Goal: Task Accomplishment & Management: Use online tool/utility

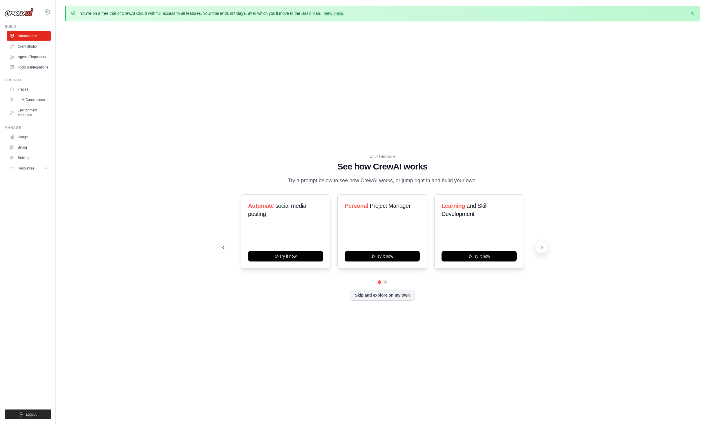
click at [539, 246] on button at bounding box center [542, 248] width 12 height 12
click at [227, 246] on button at bounding box center [224, 248] width 12 height 12
drag, startPoint x: 360, startPoint y: 206, endPoint x: 411, endPoint y: 207, distance: 51.1
click at [411, 207] on h3 "Personal Project Manager" at bounding box center [382, 206] width 75 height 8
click at [540, 245] on icon at bounding box center [542, 248] width 6 height 6
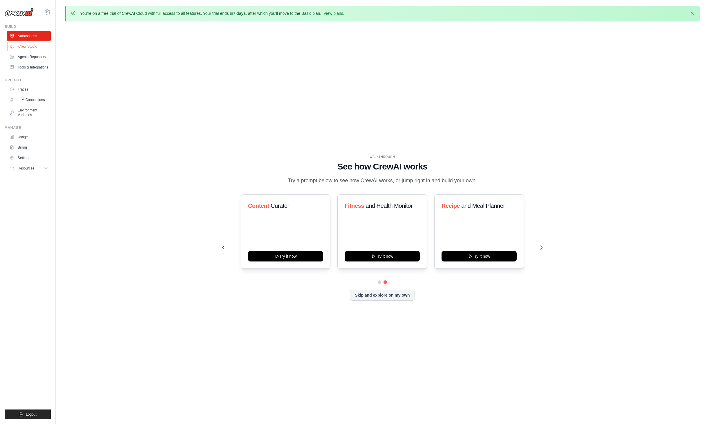
click at [35, 47] on link "Crew Studio" at bounding box center [30, 46] width 44 height 9
click at [37, 44] on link "Crew Studio" at bounding box center [30, 46] width 44 height 9
click at [35, 57] on link "Agents Repository" at bounding box center [30, 56] width 44 height 9
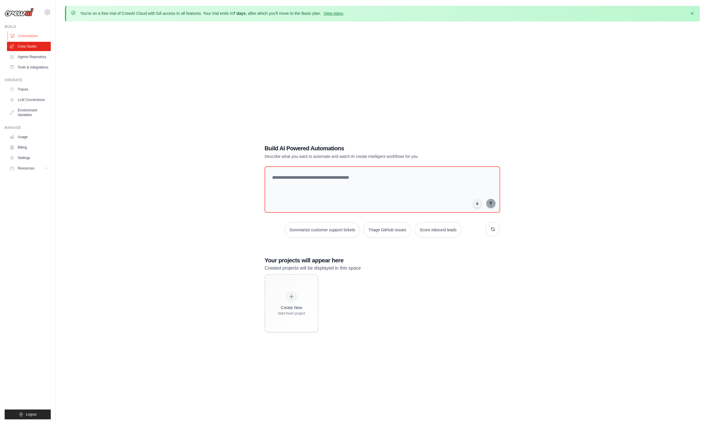
click at [34, 38] on link "Automations" at bounding box center [30, 35] width 44 height 9
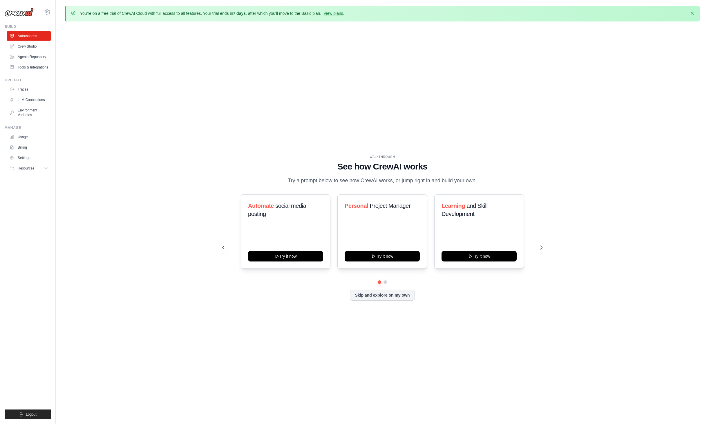
drag, startPoint x: 310, startPoint y: 182, endPoint x: 467, endPoint y: 179, distance: 157.1
click at [467, 179] on p "Try a prompt below to see how CrewAI works, or jump right in and build your own." at bounding box center [382, 180] width 195 height 8
click at [222, 246] on icon at bounding box center [223, 248] width 6 height 6
drag, startPoint x: 165, startPoint y: 18, endPoint x: 224, endPoint y: 13, distance: 59.1
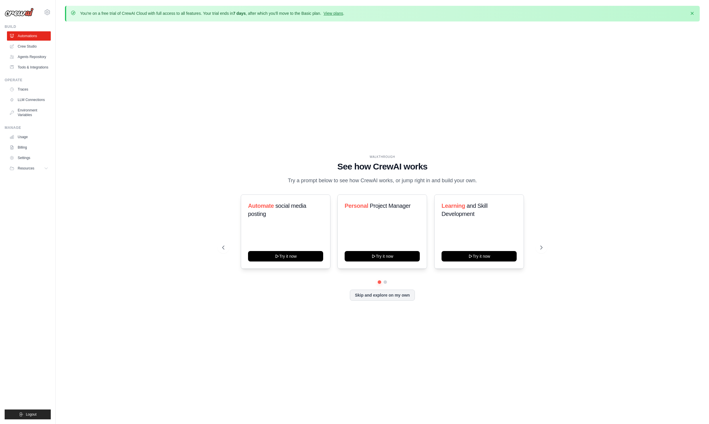
click at [224, 13] on div "You're on a free trial of CrewAI Cloud with full access to all features. Your t…" at bounding box center [382, 14] width 635 height 16
click at [230, 15] on p "You're on a free trial of CrewAI Cloud with full access to all features. Your t…" at bounding box center [212, 13] width 264 height 6
drag, startPoint x: 211, startPoint y: 13, endPoint x: 338, endPoint y: 13, distance: 127.4
click at [338, 13] on p "You're on a free trial of CrewAI Cloud with full access to all features. Your t…" at bounding box center [212, 13] width 264 height 6
click at [41, 170] on button "Resources" at bounding box center [30, 168] width 44 height 9
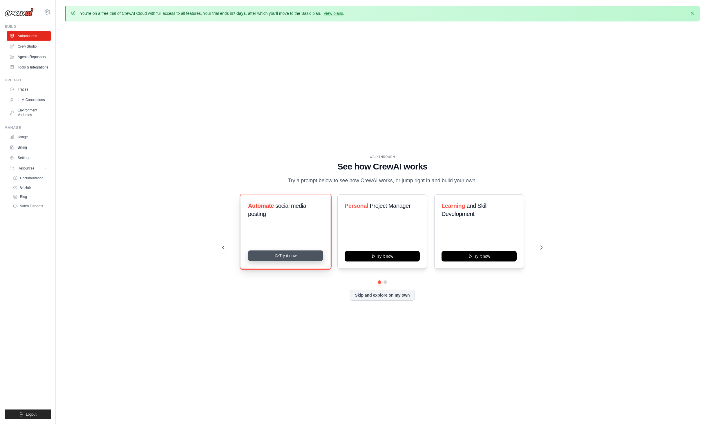
click at [295, 255] on button "Try it now" at bounding box center [285, 256] width 75 height 10
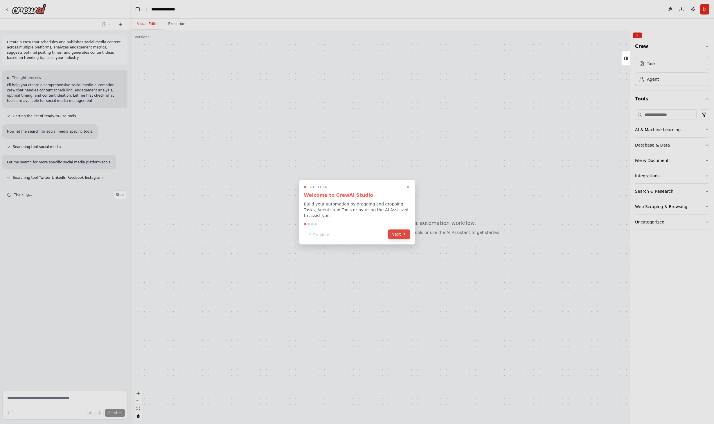
click at [399, 235] on button "Next" at bounding box center [399, 234] width 22 height 10
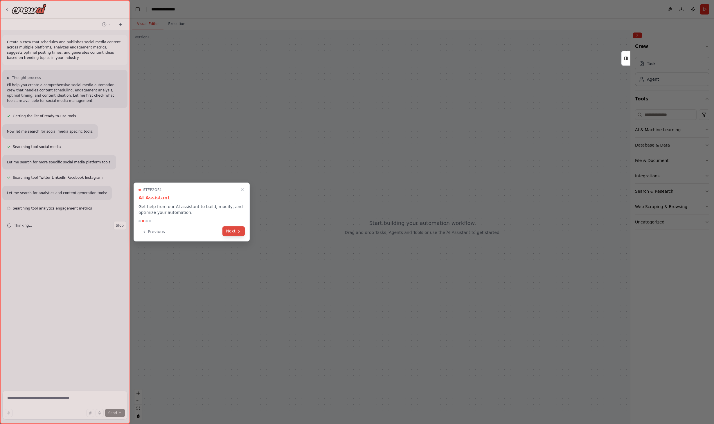
click at [234, 234] on button "Next" at bounding box center [233, 231] width 22 height 10
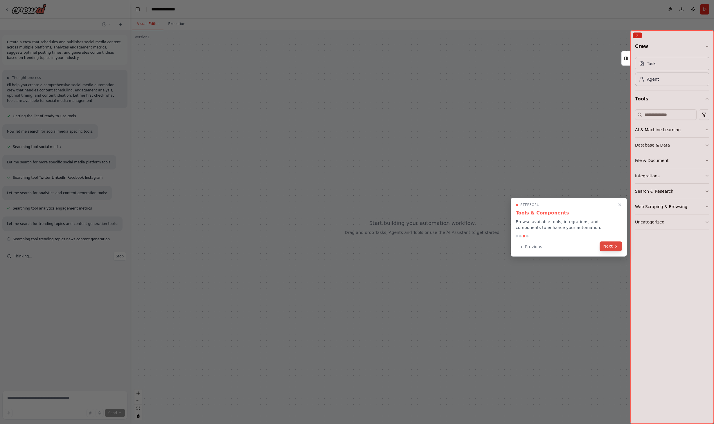
click at [611, 247] on button "Next" at bounding box center [610, 247] width 22 height 10
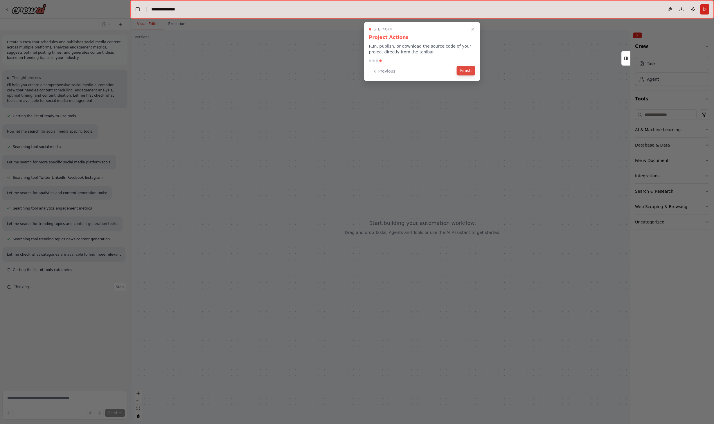
click at [467, 72] on button "Finish" at bounding box center [466, 71] width 19 height 10
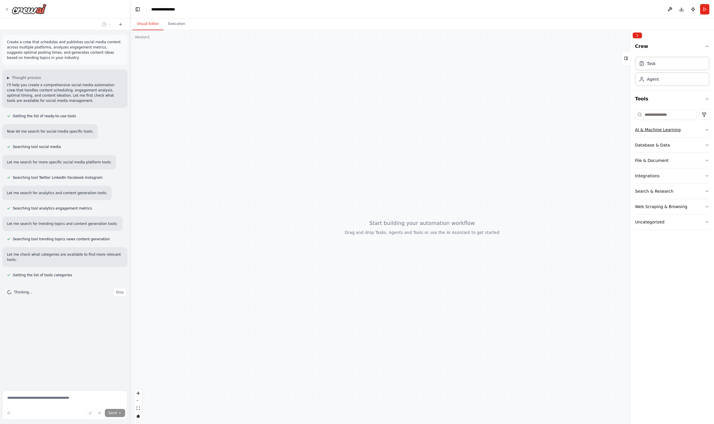
click at [702, 132] on button "AI & Machine Learning" at bounding box center [672, 129] width 74 height 15
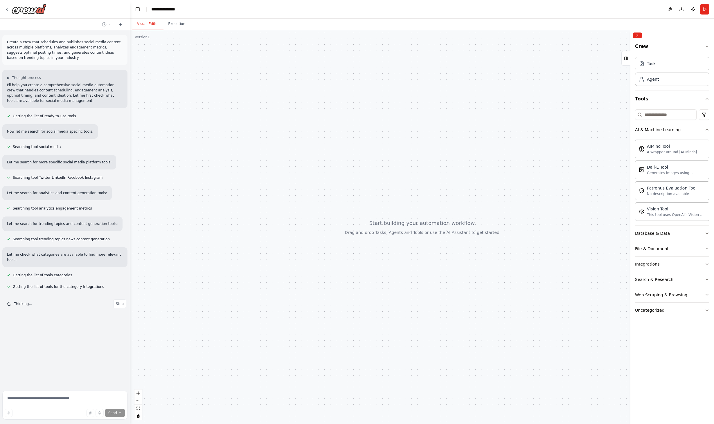
click at [685, 234] on button "Database & Data" at bounding box center [672, 233] width 74 height 15
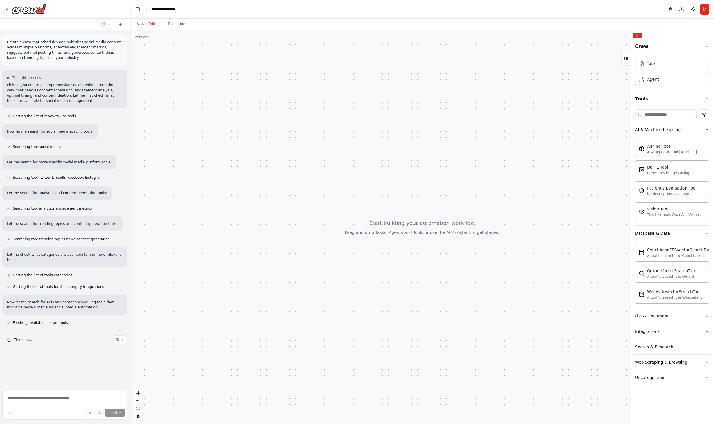
click at [685, 232] on button "Database & Data" at bounding box center [672, 233] width 74 height 15
click at [678, 248] on button "File & Document" at bounding box center [672, 248] width 74 height 15
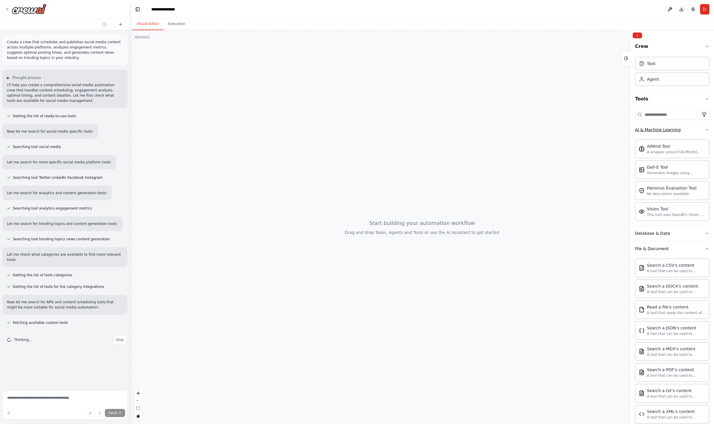
click at [678, 132] on button "AI & Machine Learning" at bounding box center [672, 129] width 74 height 15
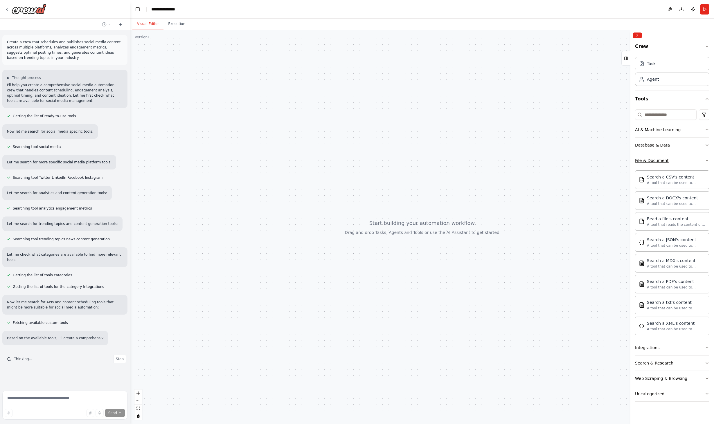
click at [685, 161] on button "File & Document" at bounding box center [672, 160] width 74 height 15
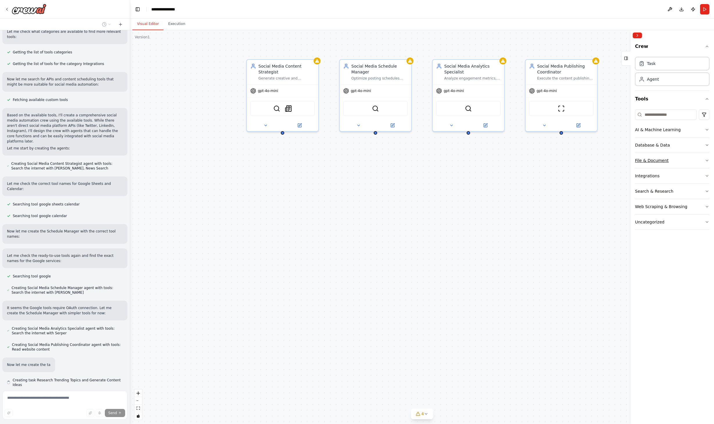
scroll to position [223, 0]
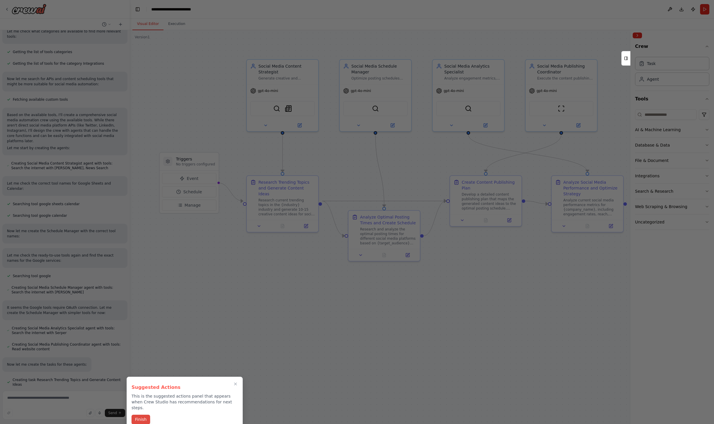
click at [145, 417] on button "Finish" at bounding box center [140, 420] width 19 height 10
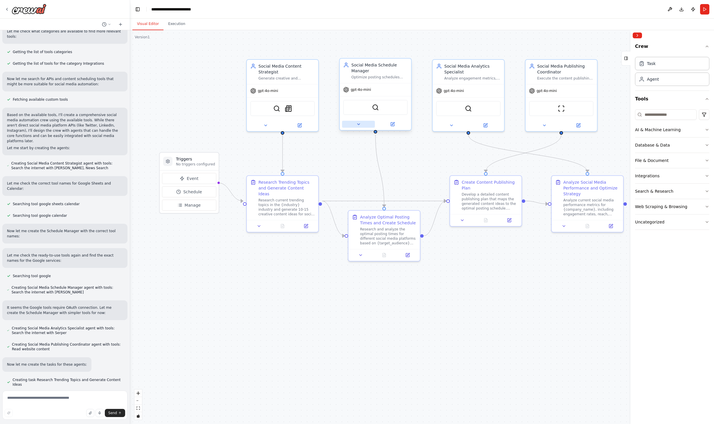
click at [358, 126] on icon at bounding box center [358, 124] width 5 height 5
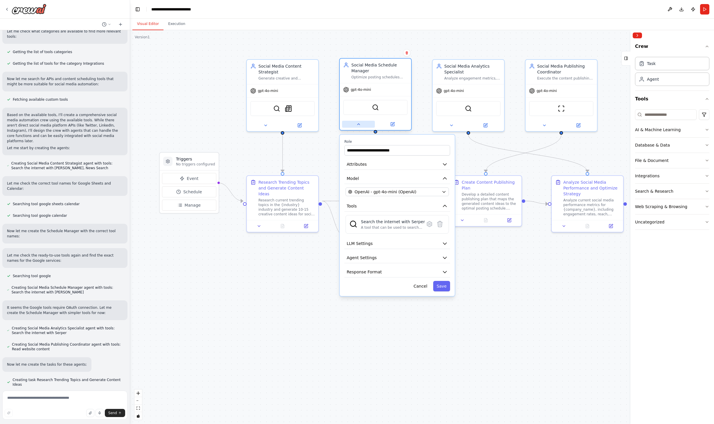
click at [358, 126] on icon at bounding box center [358, 124] width 5 height 5
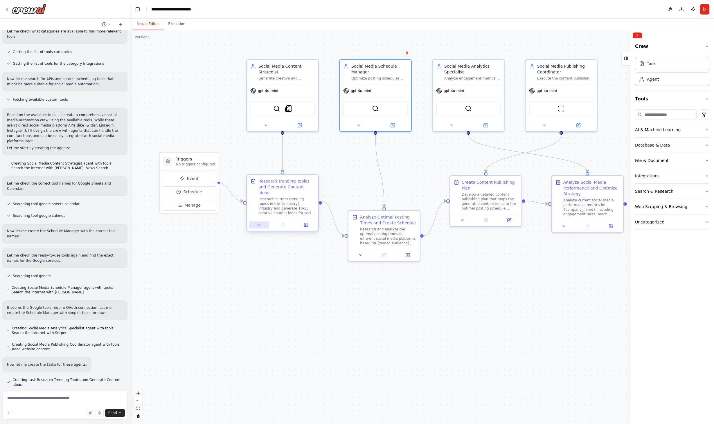
click at [259, 223] on icon at bounding box center [259, 225] width 5 height 5
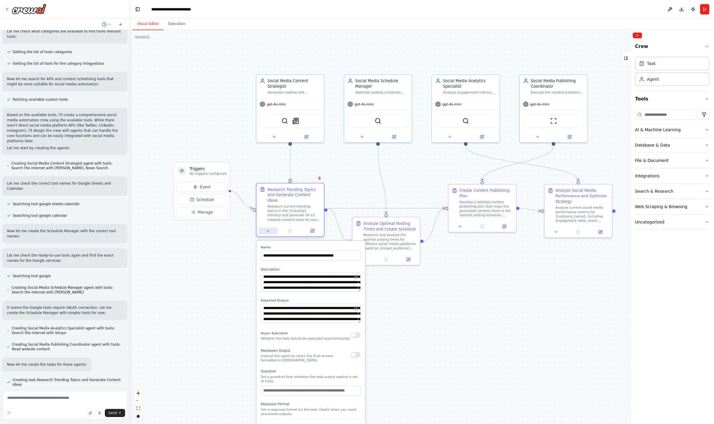
click at [267, 228] on button at bounding box center [268, 231] width 19 height 7
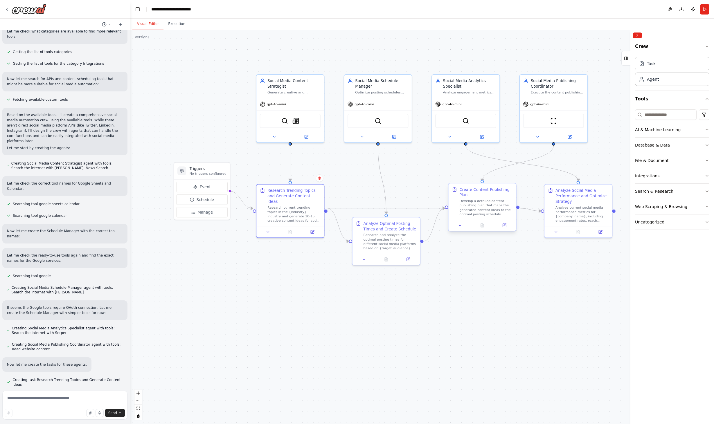
click at [460, 230] on div at bounding box center [481, 225] width 67 height 11
click at [461, 227] on icon at bounding box center [460, 225] width 4 height 4
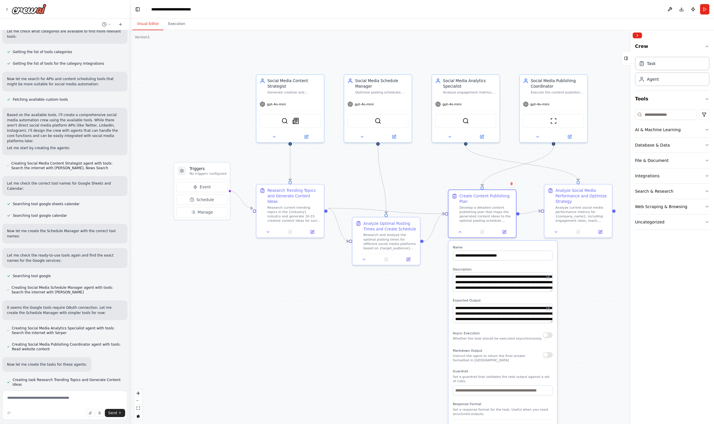
drag, startPoint x: 551, startPoint y: 305, endPoint x: 550, endPoint y: 311, distance: 6.1
click at [550, 311] on div "**********" at bounding box center [503, 313] width 100 height 19
drag, startPoint x: 552, startPoint y: 322, endPoint x: 555, endPoint y: 341, distance: 19.4
click at [555, 341] on div "**********" at bounding box center [502, 347] width 109 height 212
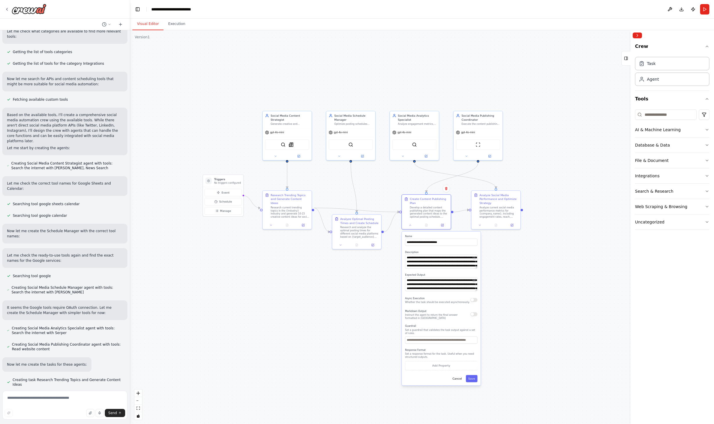
drag, startPoint x: 597, startPoint y: 364, endPoint x: 514, endPoint y: 323, distance: 92.0
click at [514, 323] on div ".deletable-edge-delete-btn { width: 20px; height: 20px; border: 0px solid #ffff…" at bounding box center [422, 227] width 584 height 394
click at [535, 331] on div ".deletable-edge-delete-btn { width: 20px; height: 20px; border: 0px solid #ffff…" at bounding box center [422, 227] width 584 height 394
click at [409, 228] on button at bounding box center [411, 226] width 14 height 5
click at [412, 228] on icon at bounding box center [411, 226] width 3 height 3
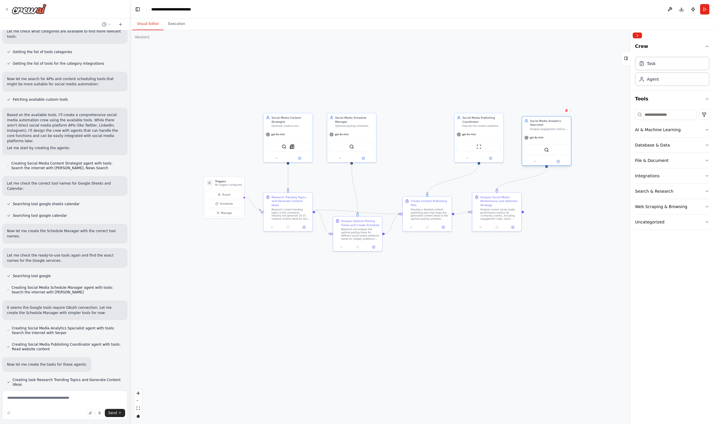
drag, startPoint x: 428, startPoint y: 130, endPoint x: 559, endPoint y: 132, distance: 130.9
click at [559, 132] on div "Social Media Analytics Specialist Analyze engagement metrics, track social medi…" at bounding box center [547, 141] width 50 height 50
drag, startPoint x: 483, startPoint y: 123, endPoint x: 422, endPoint y: 127, distance: 60.5
click at [422, 127] on div "Social Media Publishing Coordinator Execute the content publishing schedule acr…" at bounding box center [422, 125] width 39 height 12
click at [422, 126] on div "Social Media Publishing Coordinator Execute the content publishing schedule acr…" at bounding box center [422, 125] width 39 height 12
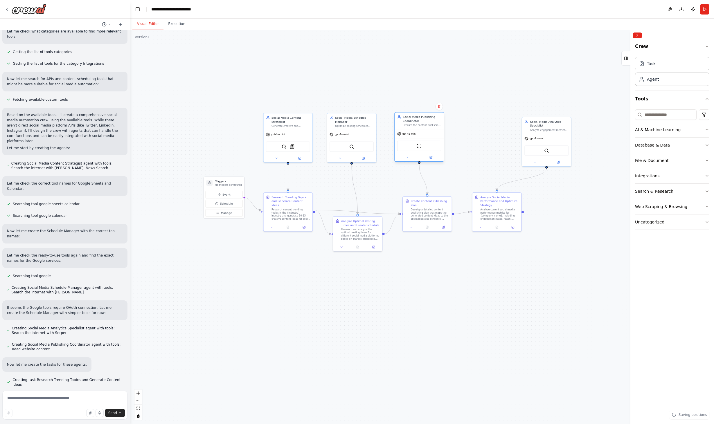
drag, startPoint x: 422, startPoint y: 126, endPoint x: 423, endPoint y: 122, distance: 3.5
click at [423, 122] on div "Social Media Publishing Coordinator" at bounding box center [422, 119] width 39 height 8
drag, startPoint x: 545, startPoint y: 127, endPoint x: 484, endPoint y: 122, distance: 60.5
click at [484, 122] on div "Social Media Analytics Specialist Analyze engagement metrics, track social medi…" at bounding box center [489, 121] width 39 height 12
click at [575, 151] on div ".deletable-edge-delete-btn { width: 20px; height: 20px; border: 0px solid #ffff…" at bounding box center [422, 227] width 584 height 394
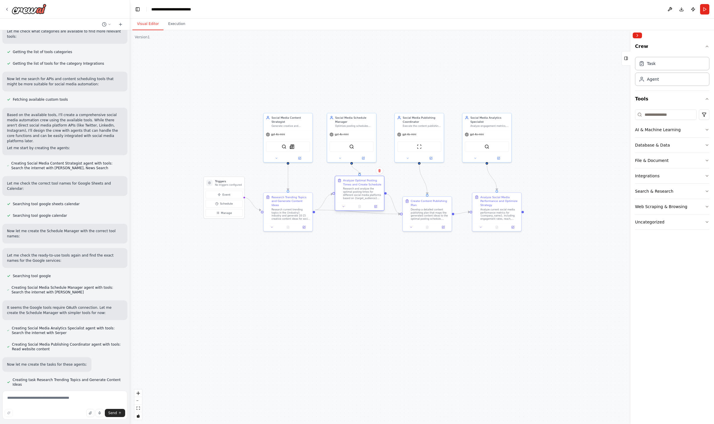
drag, startPoint x: 361, startPoint y: 231, endPoint x: 362, endPoint y: 191, distance: 40.3
click at [362, 191] on div "Research and analyze the optimal posting times for different social media platf…" at bounding box center [362, 193] width 39 height 13
drag, startPoint x: 291, startPoint y: 213, endPoint x: 289, endPoint y: 232, distance: 18.4
click at [289, 232] on div "Research current trending topics in the {industry} industry and generate 10-15 …" at bounding box center [290, 229] width 39 height 13
click at [291, 232] on div "Research current trending topics in the {industry} industry and generate 10-15 …" at bounding box center [290, 233] width 39 height 13
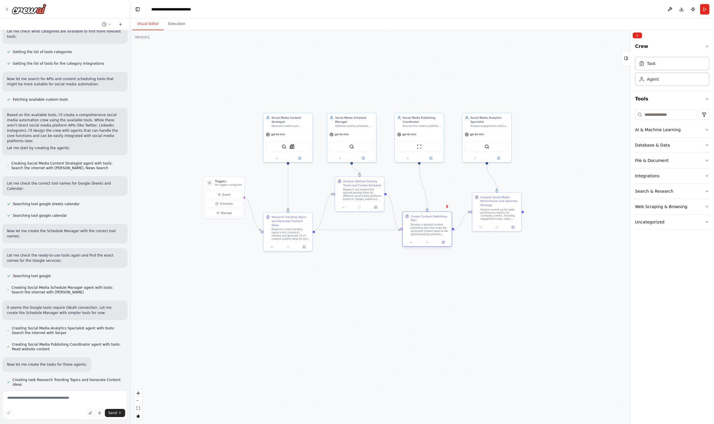
drag, startPoint x: 426, startPoint y: 212, endPoint x: 425, endPoint y: 227, distance: 14.6
click at [425, 227] on div "Develop a detailed content publishing plan that maps the generated content idea…" at bounding box center [429, 229] width 39 height 13
click at [432, 299] on div ".deletable-edge-delete-btn { width: 20px; height: 20px; border: 0px solid #ffff…" at bounding box center [422, 227] width 584 height 394
drag, startPoint x: 362, startPoint y: 194, endPoint x: 358, endPoint y: 194, distance: 3.8
click at [358, 194] on div "Research and analyze the optimal posting times for different social media platf…" at bounding box center [358, 193] width 39 height 13
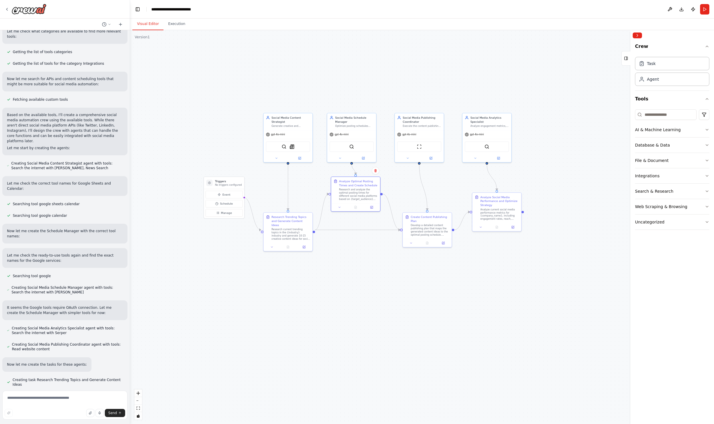
click at [384, 272] on div ".deletable-edge-delete-btn { width: 20px; height: 20px; border: 0px solid #ffff…" at bounding box center [422, 227] width 584 height 394
click at [384, 270] on div ".deletable-edge-delete-btn { width: 20px; height: 20px; border: 0px solid #ffff…" at bounding box center [422, 227] width 584 height 394
drag, startPoint x: 497, startPoint y: 212, endPoint x: 498, endPoint y: 217, distance: 5.4
click at [498, 217] on div "Analyze current social media performance metrics for {company_name}, including …" at bounding box center [501, 217] width 39 height 13
drag, startPoint x: 426, startPoint y: 227, endPoint x: 426, endPoint y: 223, distance: 4.1
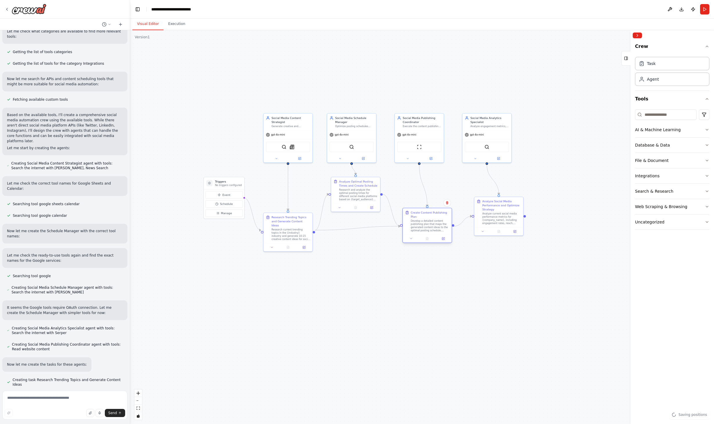
click at [426, 223] on div "Develop a detailed content publishing plan that maps the generated content idea…" at bounding box center [429, 225] width 39 height 13
click at [441, 283] on div ".deletable-edge-delete-btn { width: 20px; height: 20px; border: 0px solid #ffff…" at bounding box center [422, 227] width 584 height 394
